Goal: Information Seeking & Learning: Learn about a topic

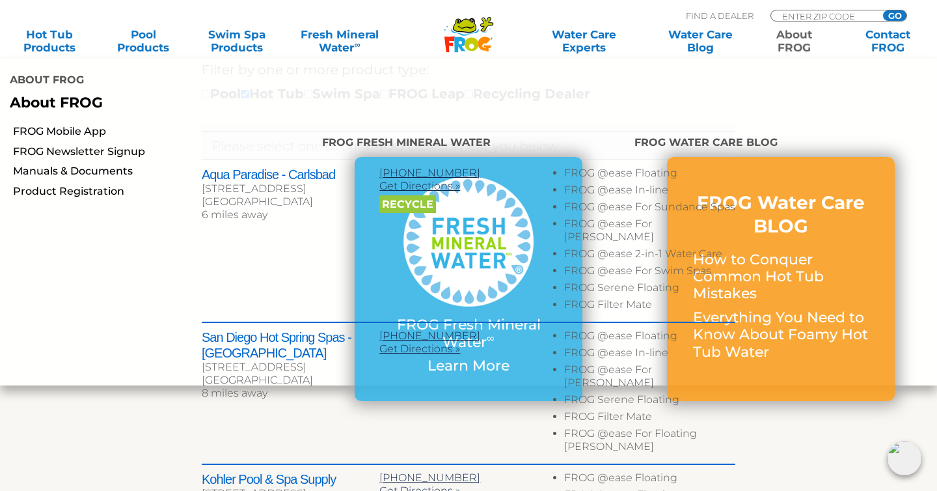
click at [779, 47] on link "About FROG" at bounding box center [793, 41] width 73 height 26
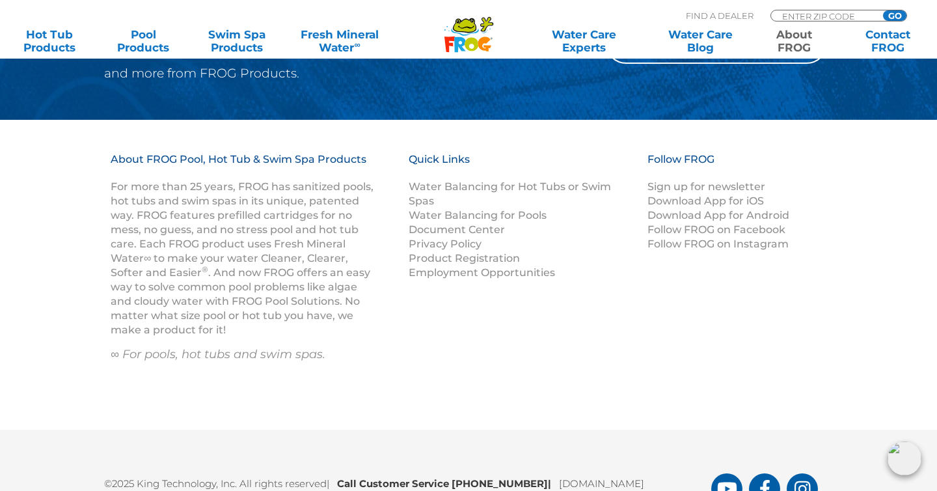
scroll to position [2402, 0]
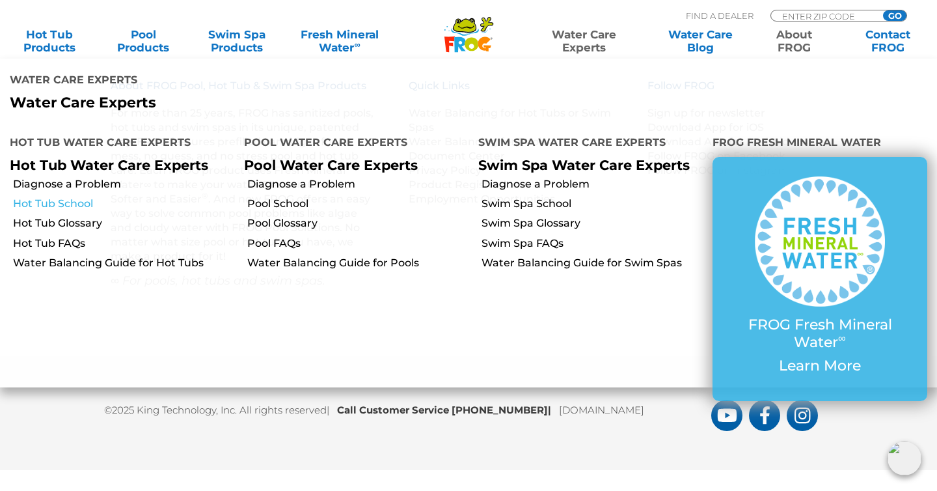
click at [79, 196] on link "Hot Tub School" at bounding box center [123, 203] width 221 height 14
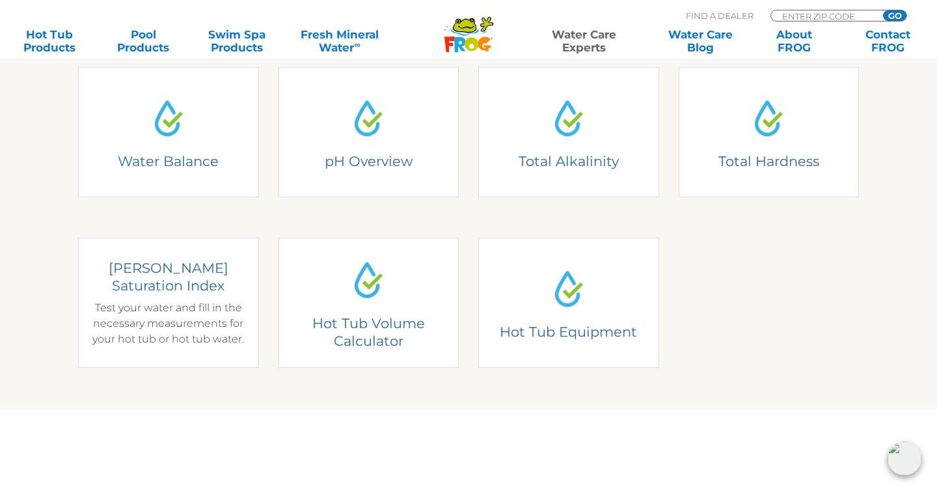
scroll to position [383, 0]
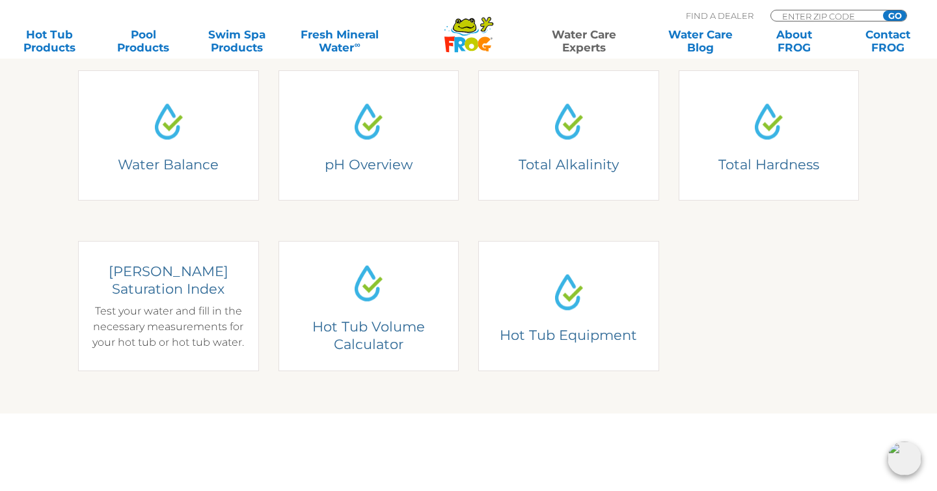
click at [184, 161] on div "Understanding Water Balance There are two basic elements to pool chemistry: wat…" at bounding box center [168, 136] width 161 height 88
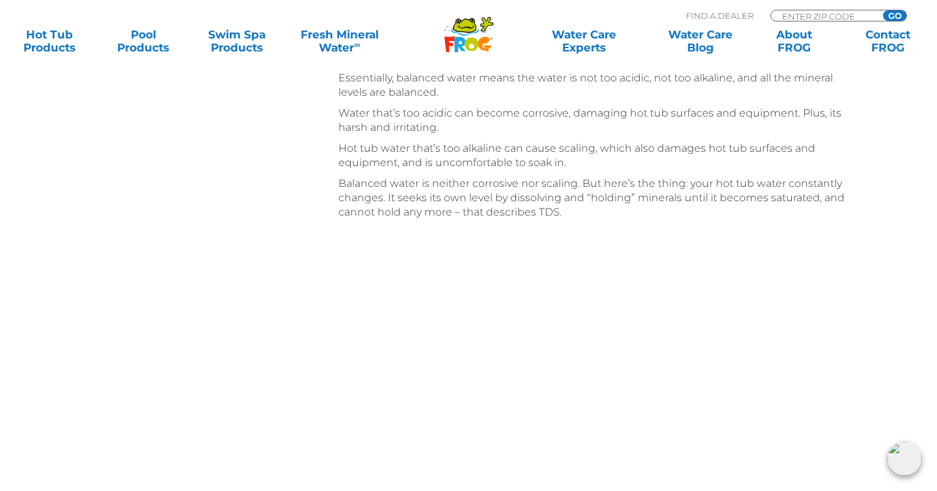
scroll to position [1381, 0]
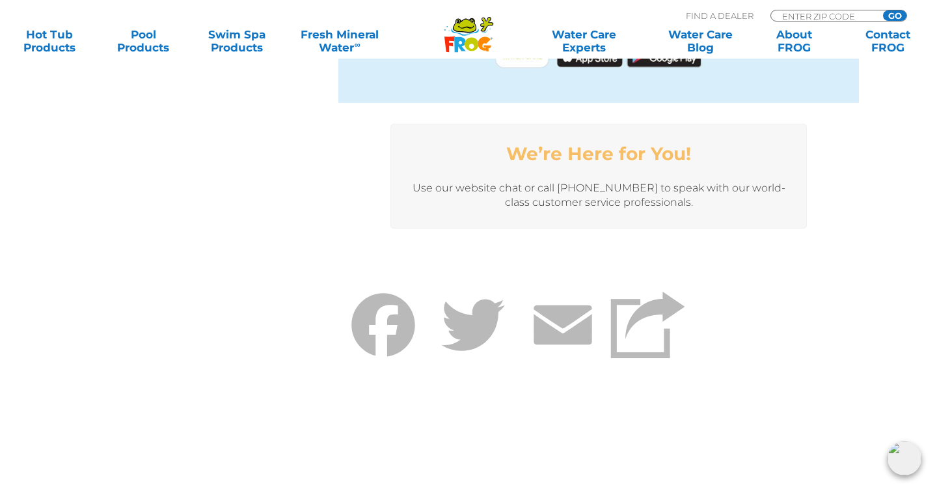
scroll to position [3218, 0]
